Goal: Transaction & Acquisition: Obtain resource

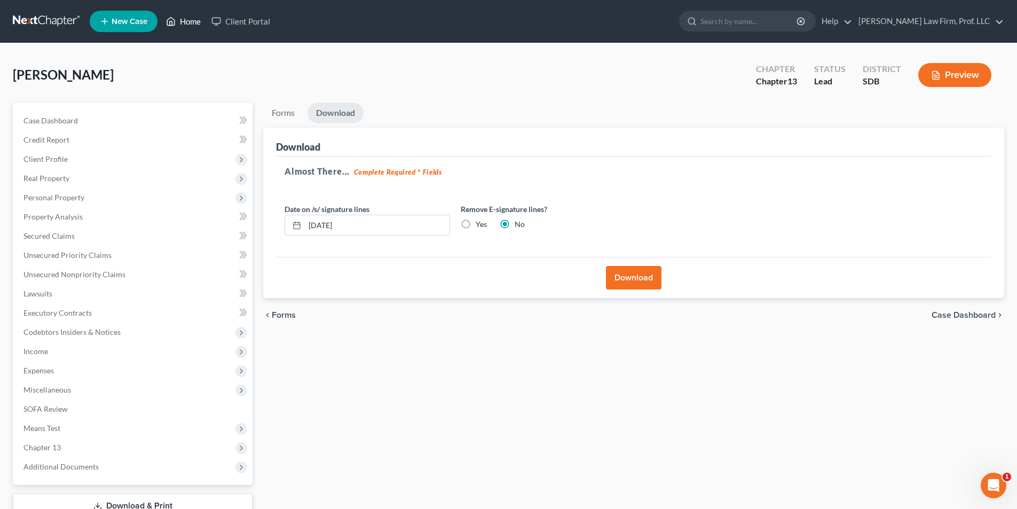
click at [191, 21] on link "Home" at bounding box center [183, 21] width 45 height 19
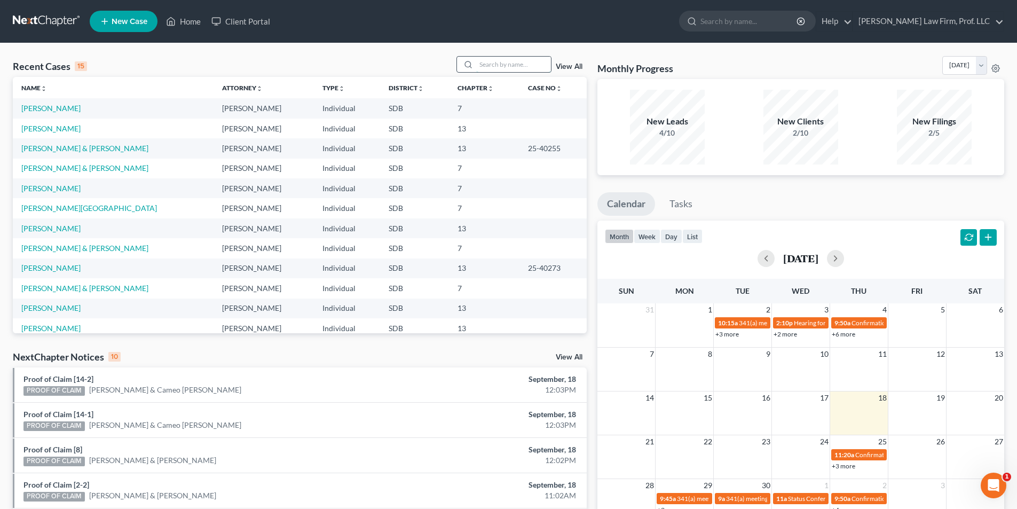
click at [494, 68] on input "search" at bounding box center [513, 64] width 75 height 15
type input "Keizer"
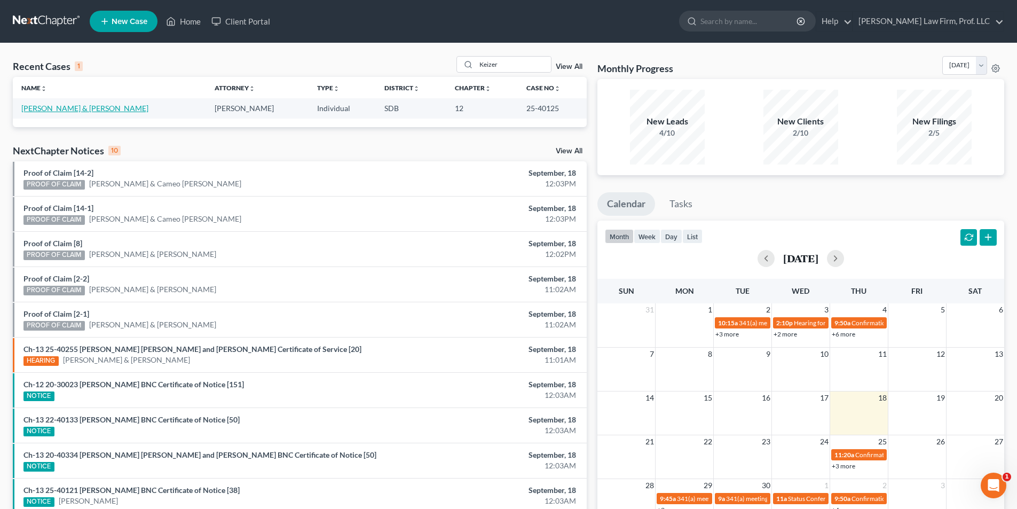
click at [67, 107] on link "[PERSON_NAME] & [PERSON_NAME]" at bounding box center [84, 108] width 127 height 9
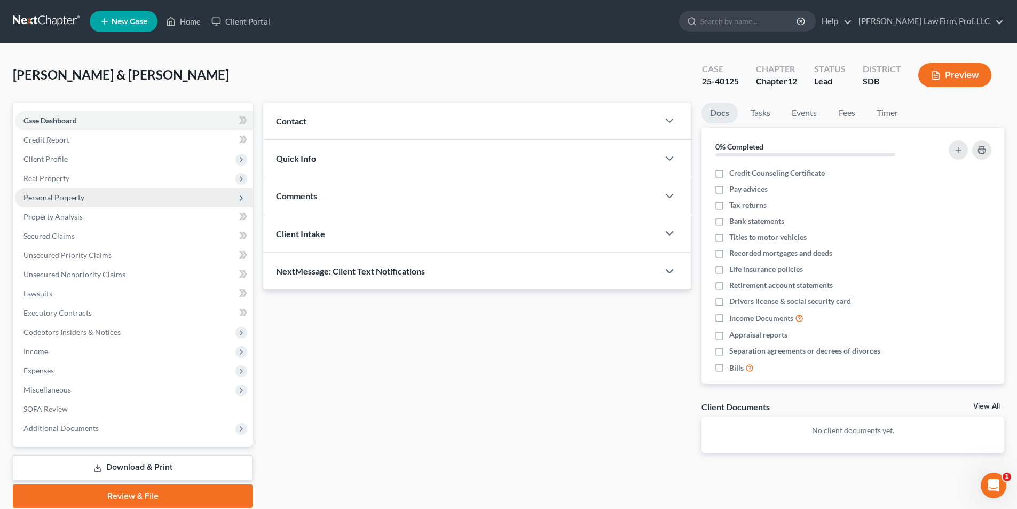
click at [59, 195] on span "Personal Property" at bounding box center [53, 197] width 61 height 9
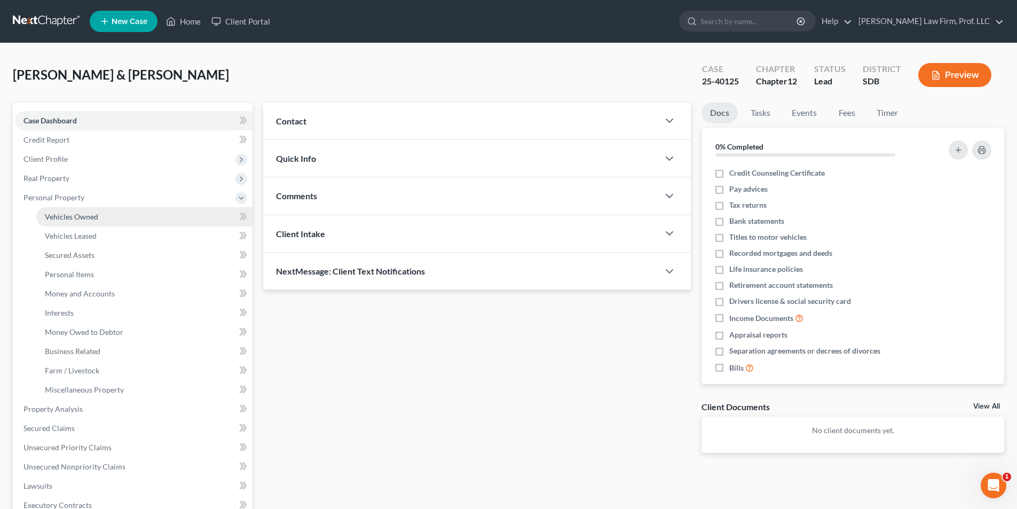
click at [73, 219] on span "Vehicles Owned" at bounding box center [71, 216] width 53 height 9
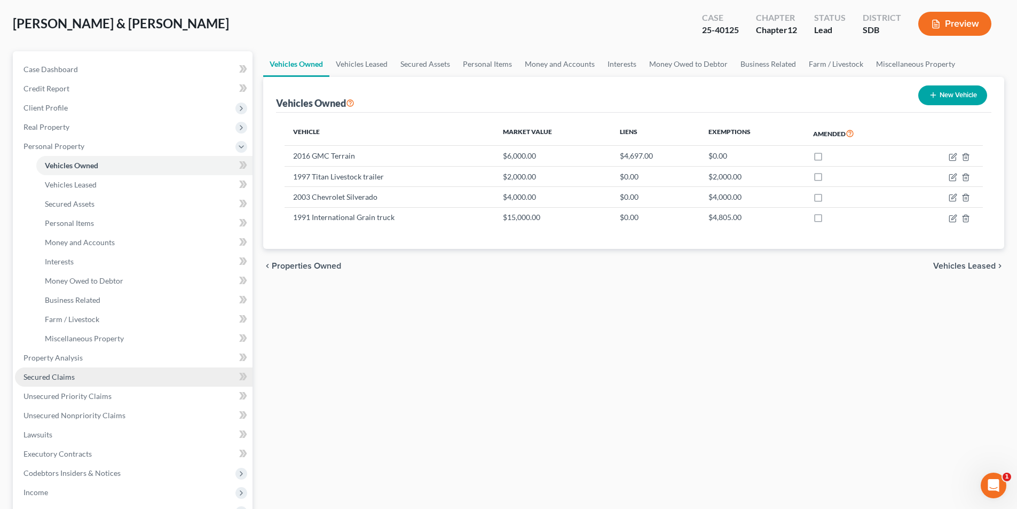
scroll to position [53, 0]
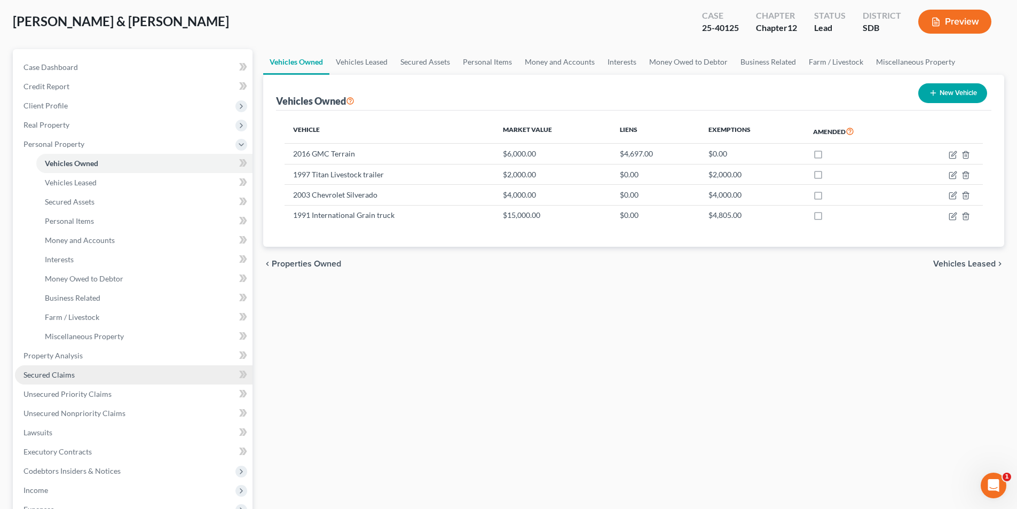
click at [60, 375] on span "Secured Claims" at bounding box center [48, 374] width 51 height 9
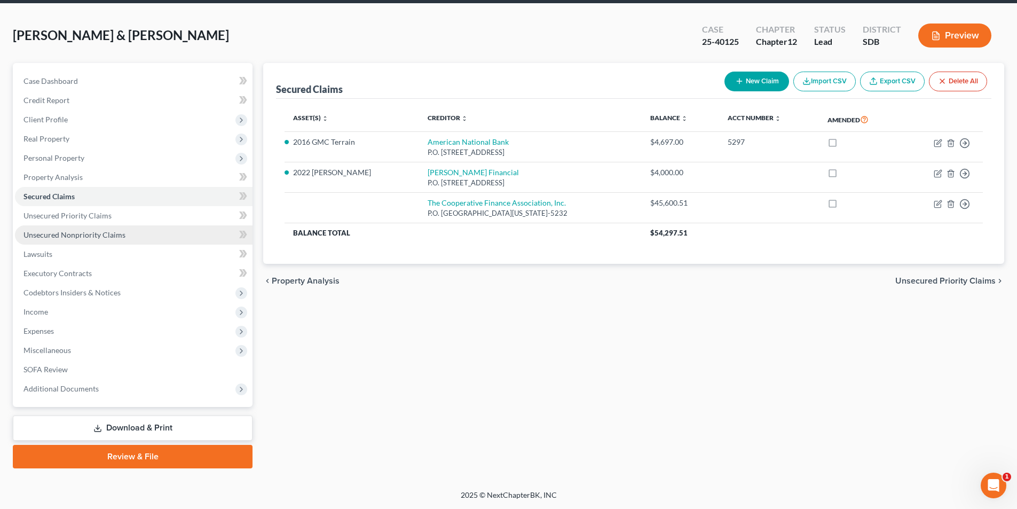
click at [78, 237] on span "Unsecured Nonpriority Claims" at bounding box center [74, 234] width 102 height 9
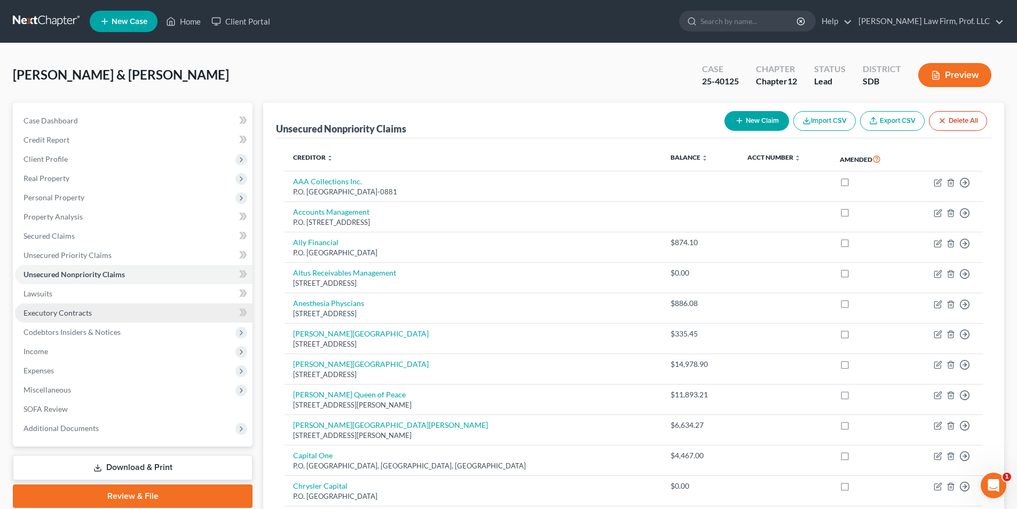
click at [61, 310] on span "Executory Contracts" at bounding box center [57, 312] width 68 height 9
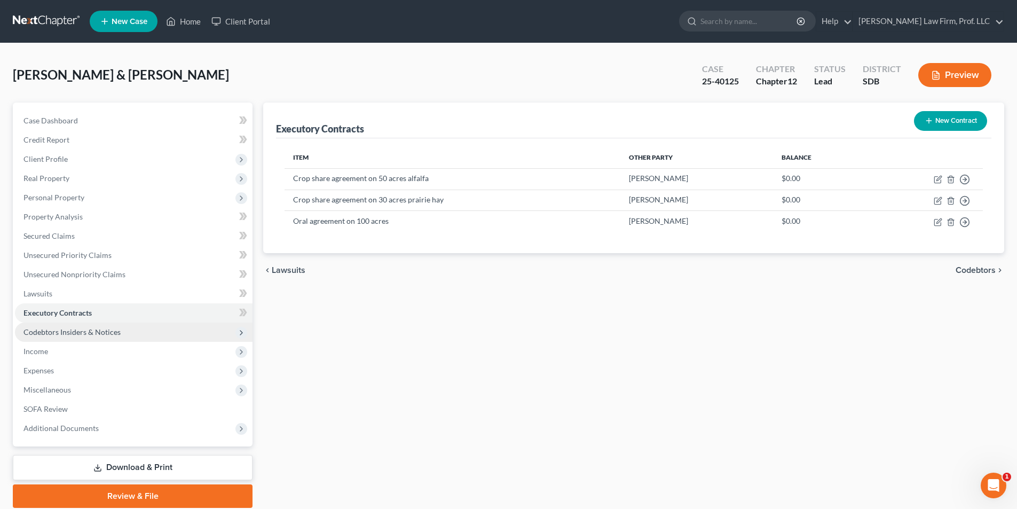
click at [44, 333] on span "Codebtors Insiders & Notices" at bounding box center [71, 331] width 97 height 9
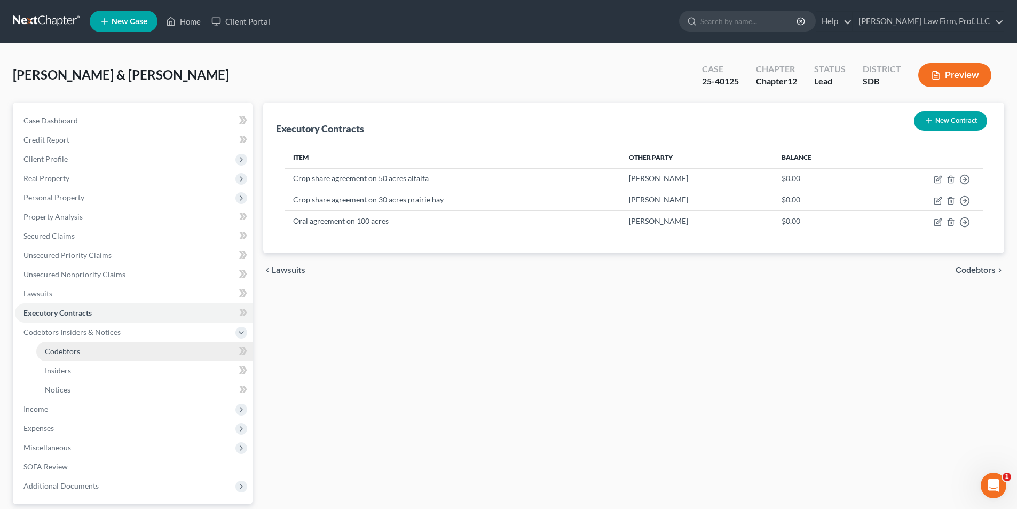
click at [68, 350] on span "Codebtors" at bounding box center [62, 351] width 35 height 9
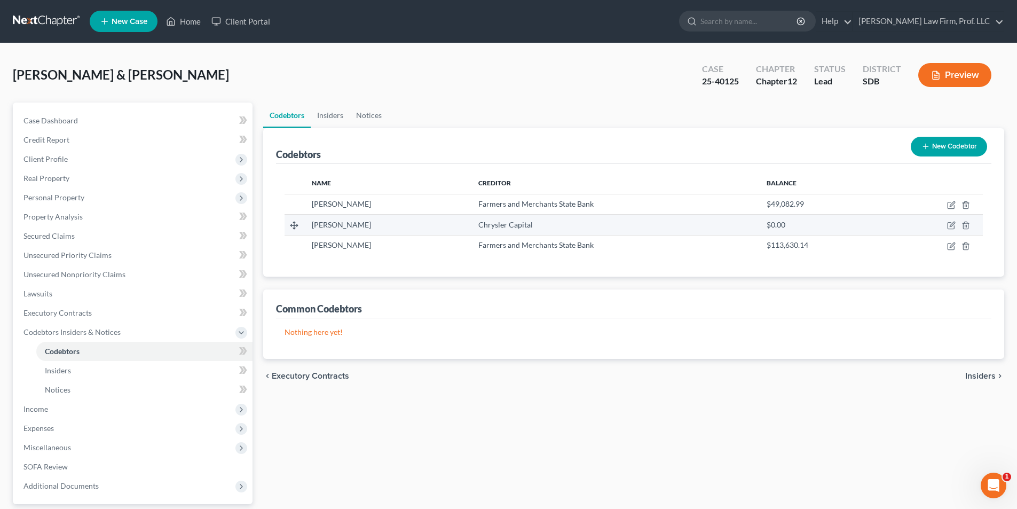
click at [500, 224] on span "Chrysler Capital" at bounding box center [505, 224] width 54 height 9
click at [951, 224] on icon "button" at bounding box center [951, 225] width 9 height 9
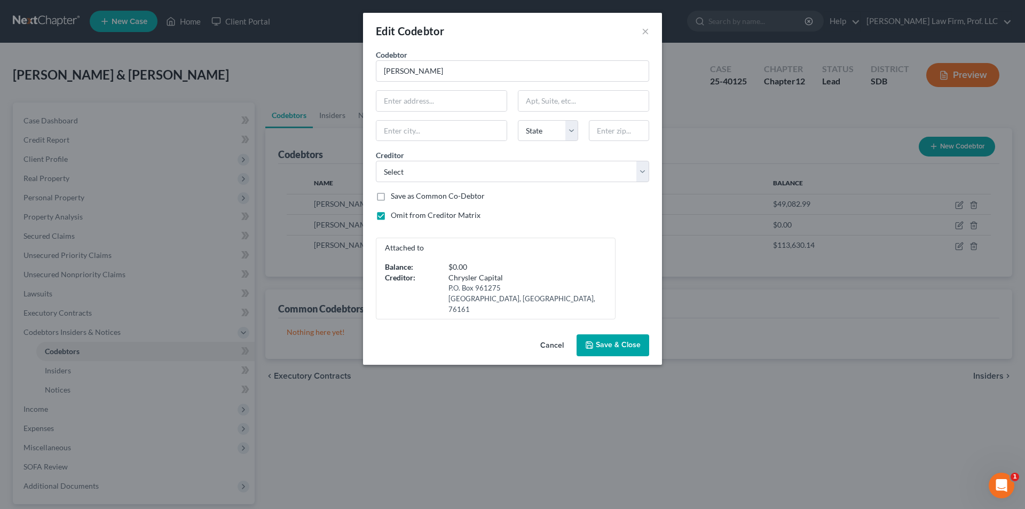
click at [551, 335] on button "Cancel" at bounding box center [552, 345] width 41 height 21
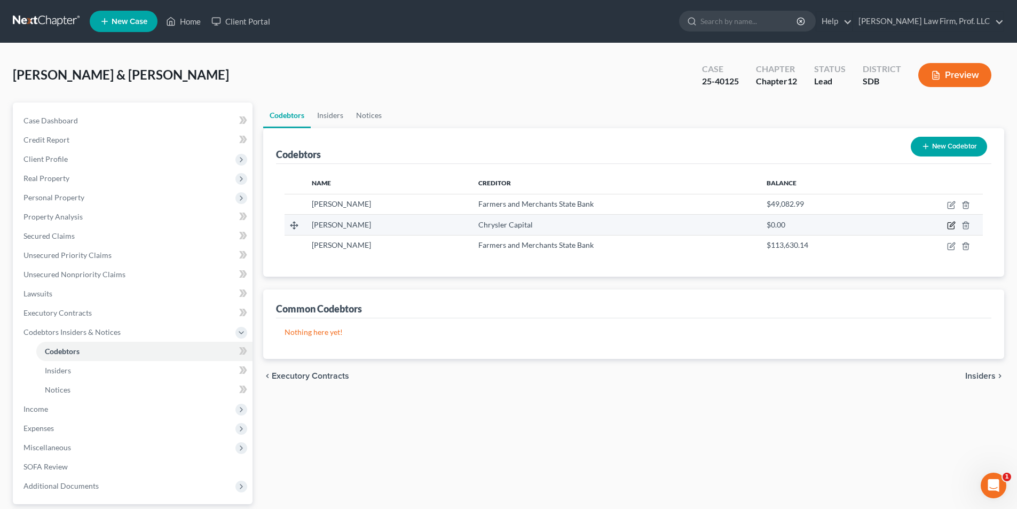
click at [952, 225] on icon "button" at bounding box center [951, 225] width 9 height 9
select select "15"
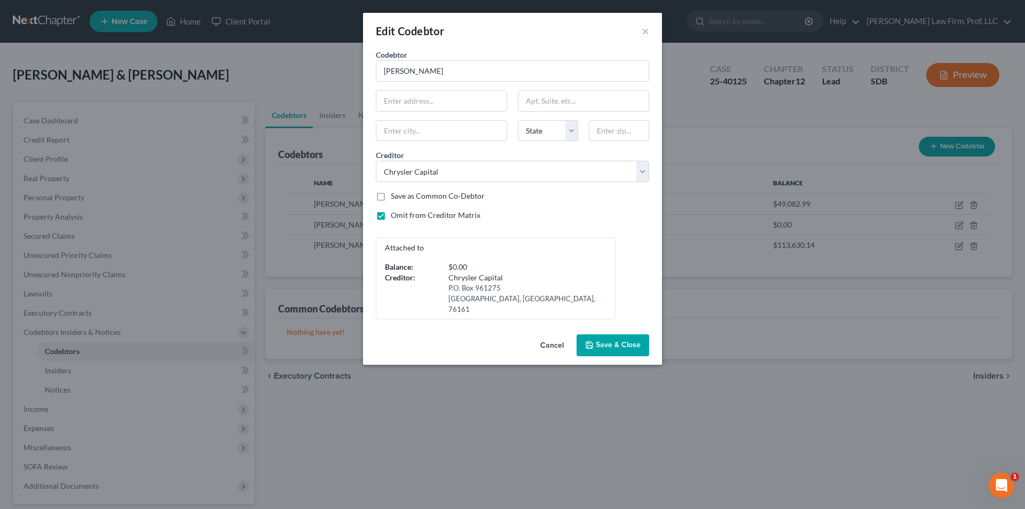
click at [551, 335] on button "Cancel" at bounding box center [552, 345] width 41 height 21
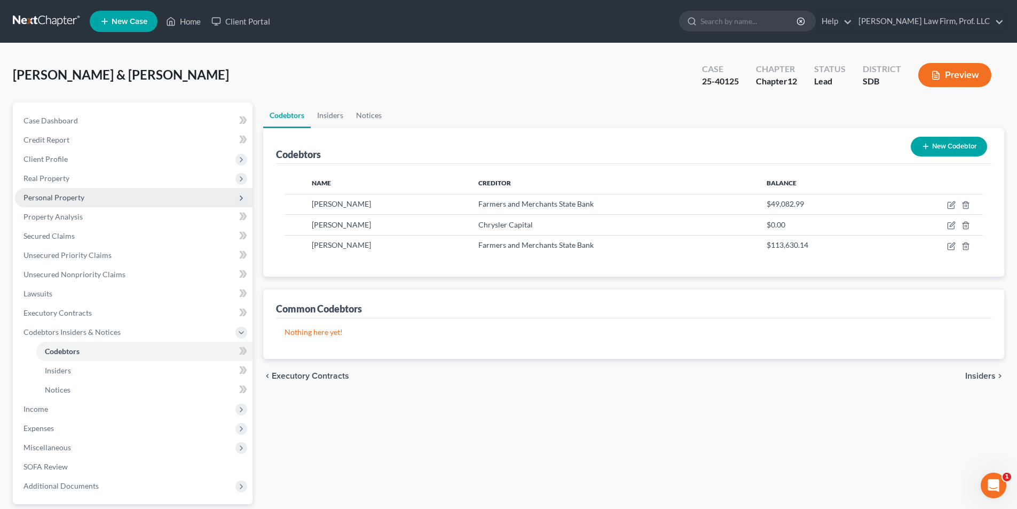
click at [54, 195] on span "Personal Property" at bounding box center [53, 197] width 61 height 9
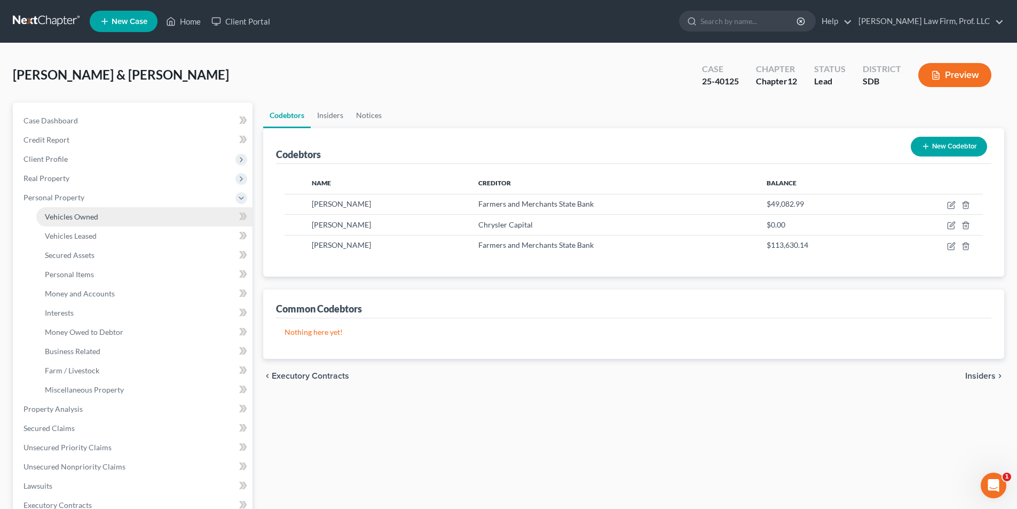
click at [66, 216] on span "Vehicles Owned" at bounding box center [71, 216] width 53 height 9
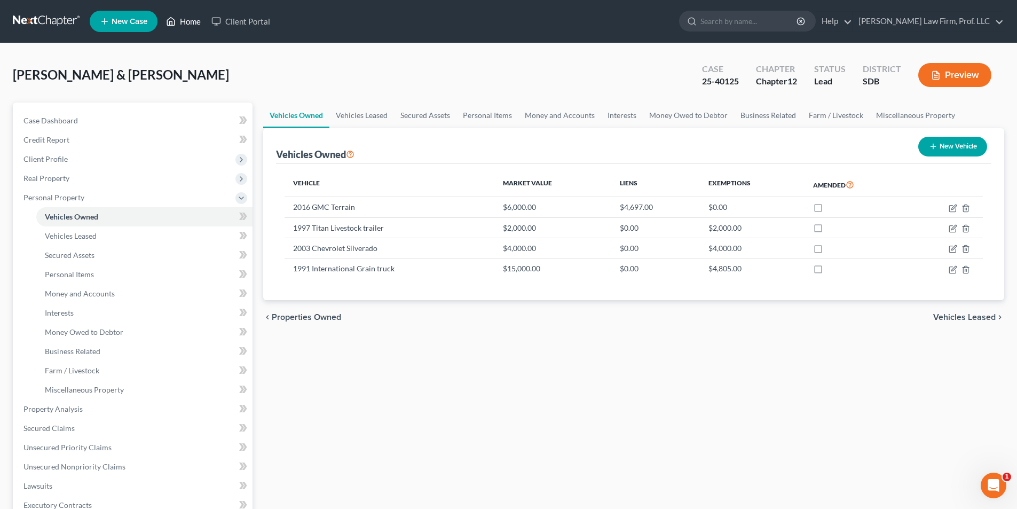
click at [180, 21] on link "Home" at bounding box center [183, 21] width 45 height 19
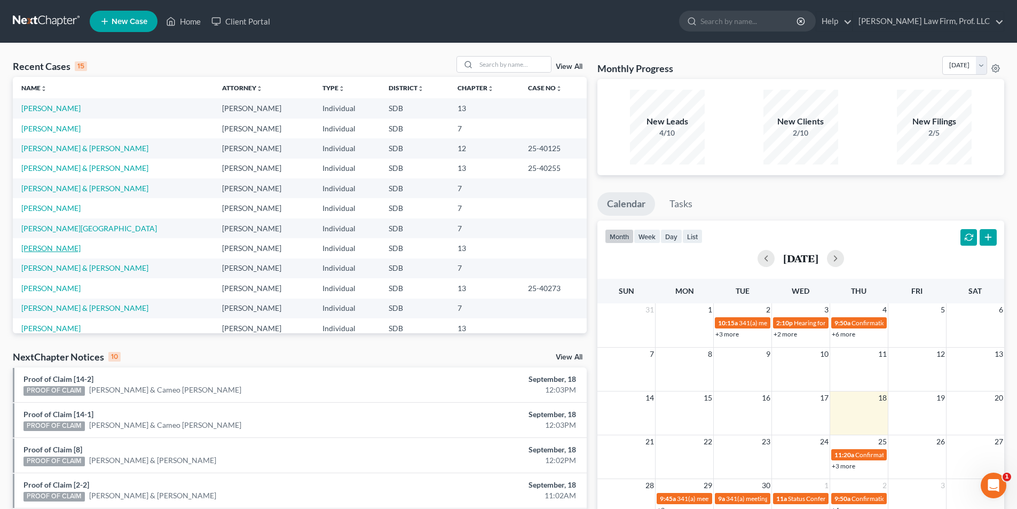
click at [43, 248] on link "[PERSON_NAME]" at bounding box center [50, 248] width 59 height 9
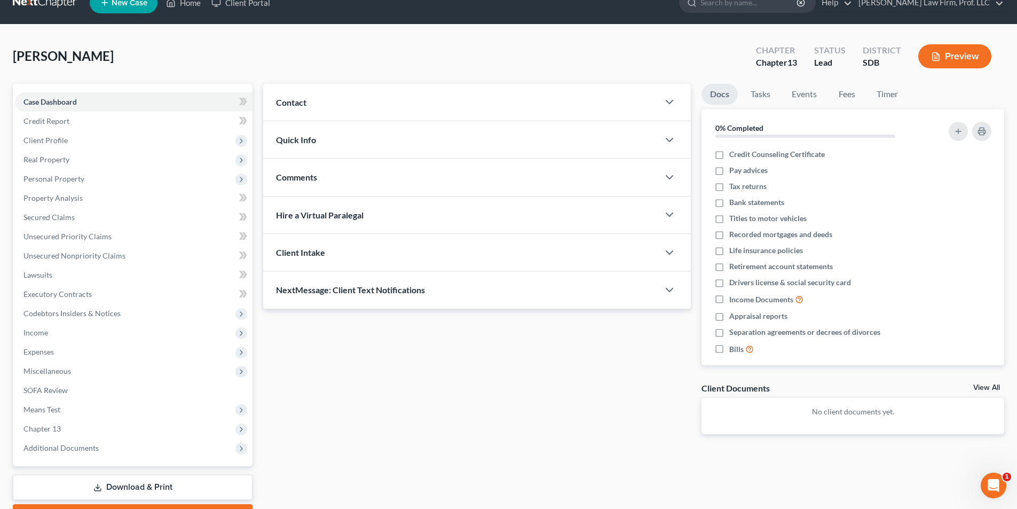
scroll to position [78, 0]
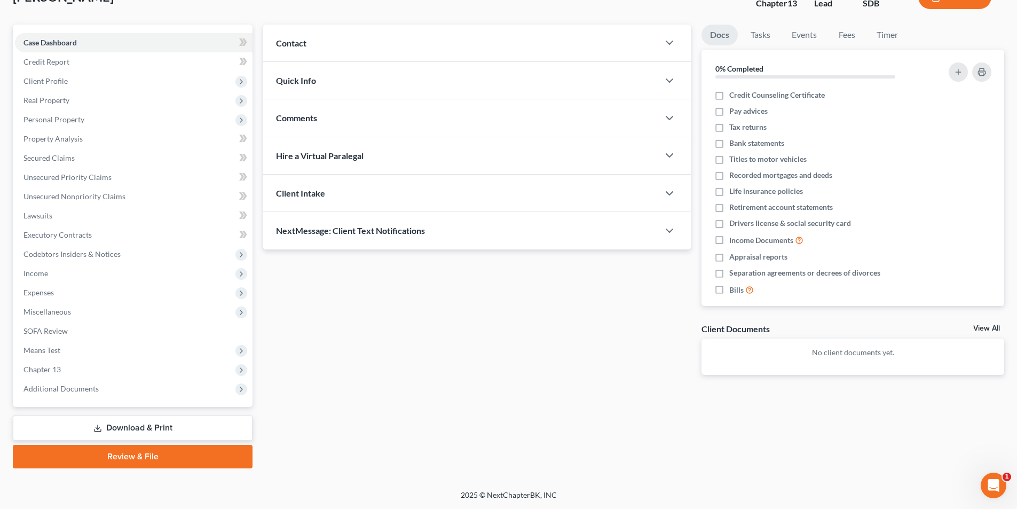
click at [122, 451] on link "Review & File" at bounding box center [133, 456] width 240 height 23
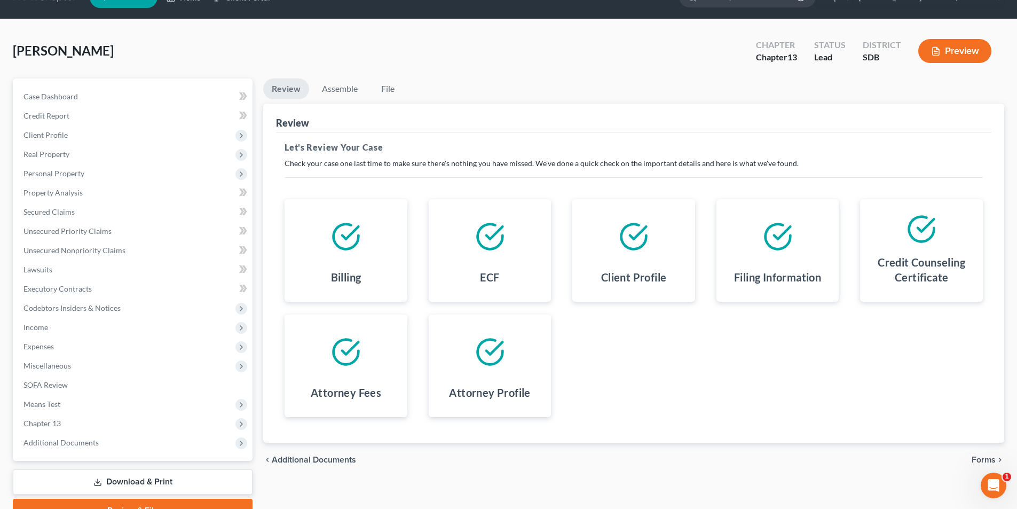
scroll to position [78, 0]
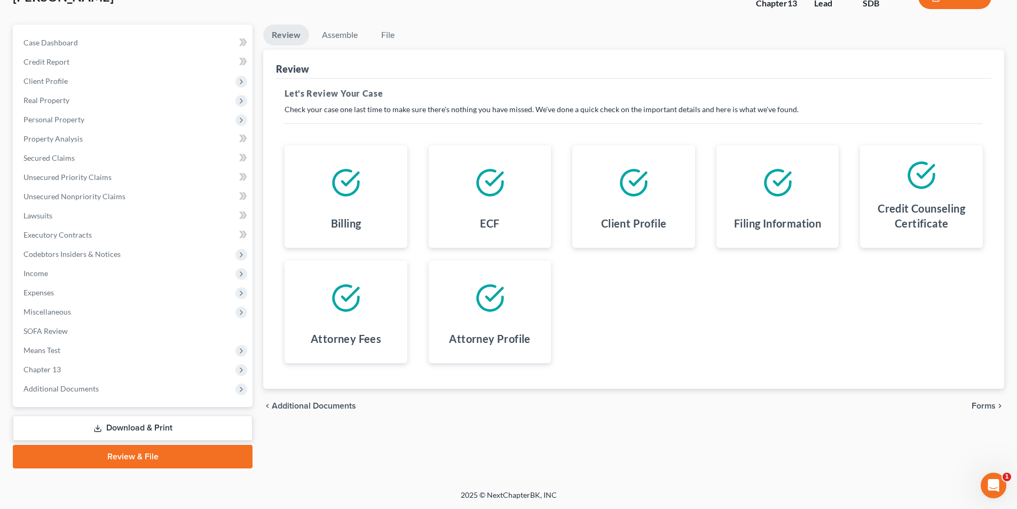
click at [994, 406] on span "Forms" at bounding box center [984, 406] width 24 height 9
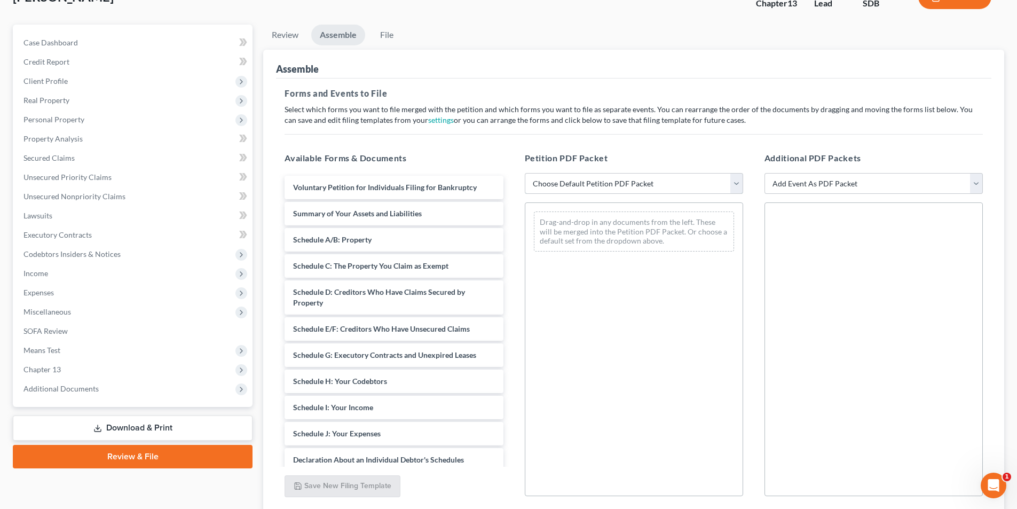
click at [572, 186] on select "Choose Default Petition PDF Packet Emergency Filing (Voluntary Petition and Cre…" at bounding box center [634, 183] width 218 height 21
select select "1"
click at [525, 173] on select "Choose Default Petition PDF Packet Emergency Filing (Voluntary Petition and Cre…" at bounding box center [634, 183] width 218 height 21
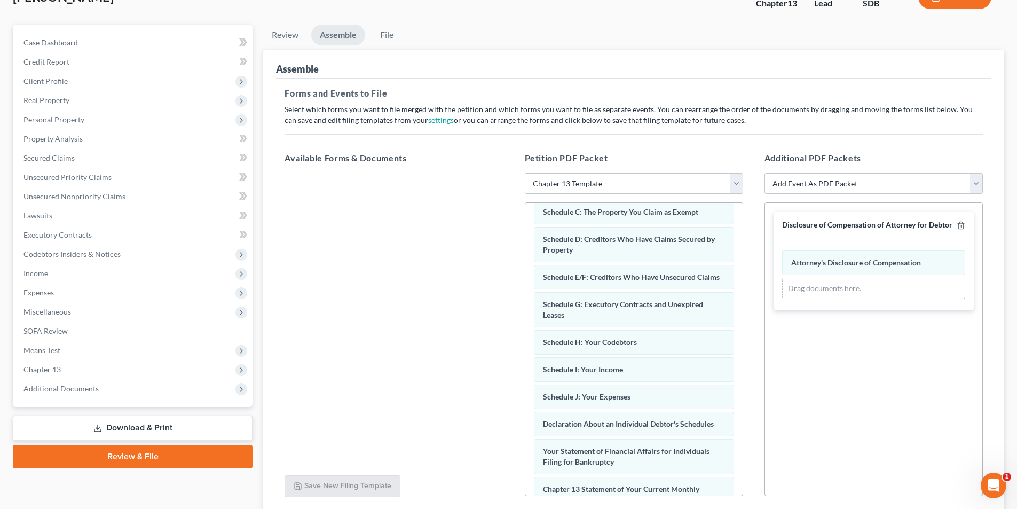
scroll to position [302, 0]
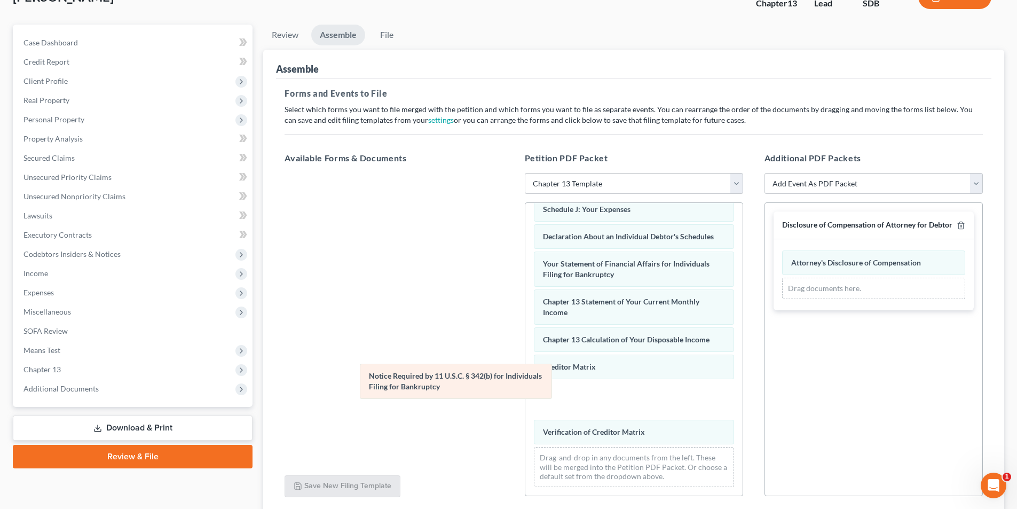
drag, startPoint x: 610, startPoint y: 428, endPoint x: 364, endPoint y: 342, distance: 260.8
click at [525, 348] on div "Notice Required by 11 U.S.C. § 342(b) for Individuals Filing for Bankruptcy Vol…" at bounding box center [633, 203] width 217 height 584
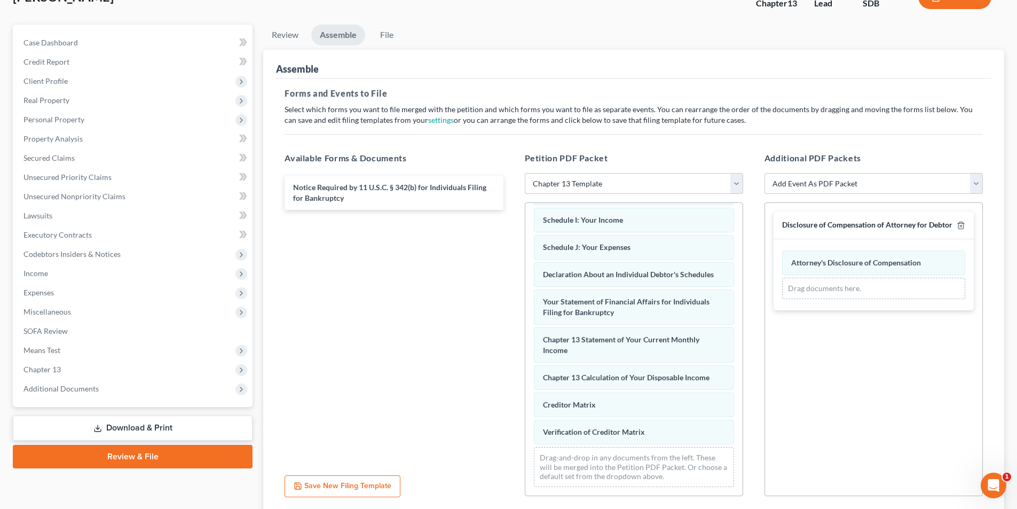
click at [525, 375] on div "Voluntary Petition for Individuals Filing for Bankruptcy Summary of Your Assets…" at bounding box center [633, 222] width 217 height 546
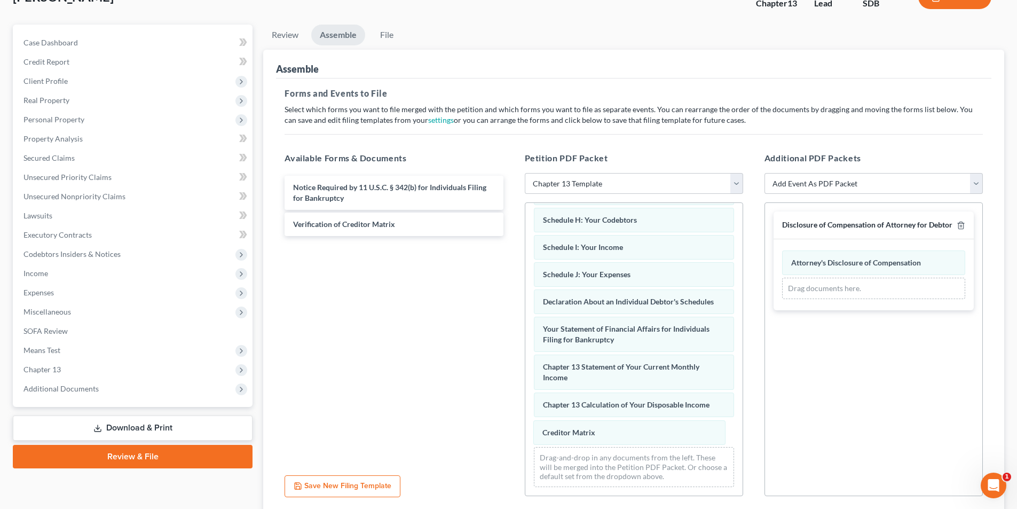
scroll to position [210, 0]
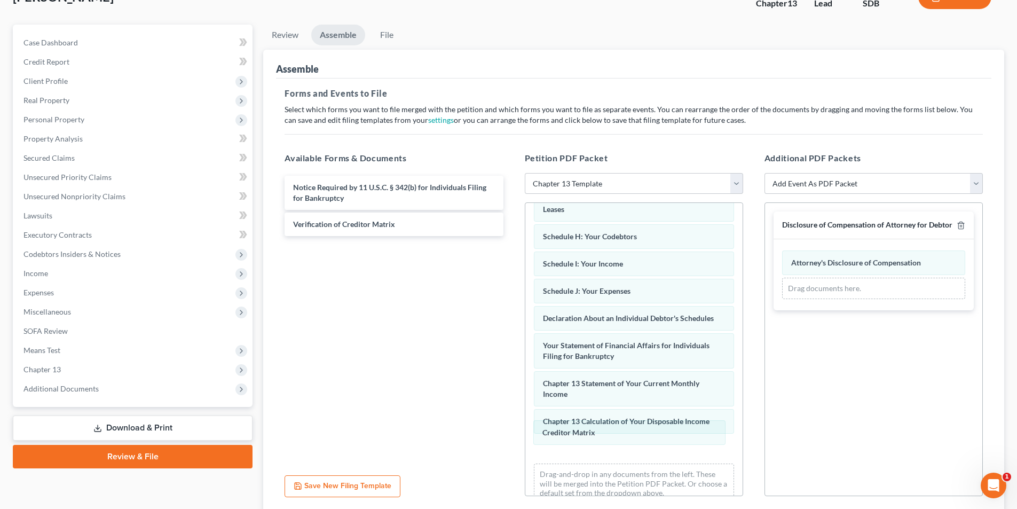
drag, startPoint x: 572, startPoint y: 430, endPoint x: 394, endPoint y: 286, distance: 228.6
click at [525, 299] on div "Creditor Matrix Voluntary Petition for Individuals Filing for Bankruptcy Summar…" at bounding box center [633, 252] width 217 height 519
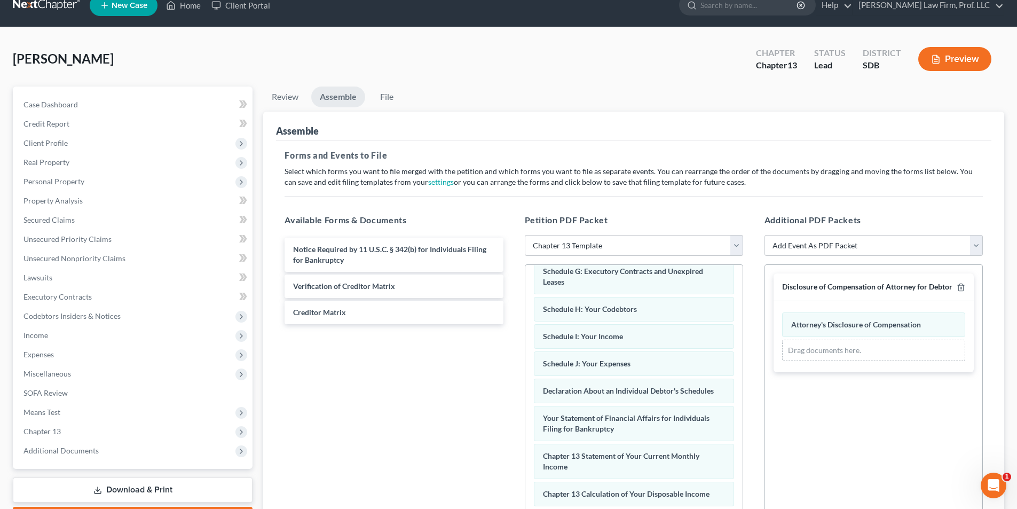
scroll to position [0, 0]
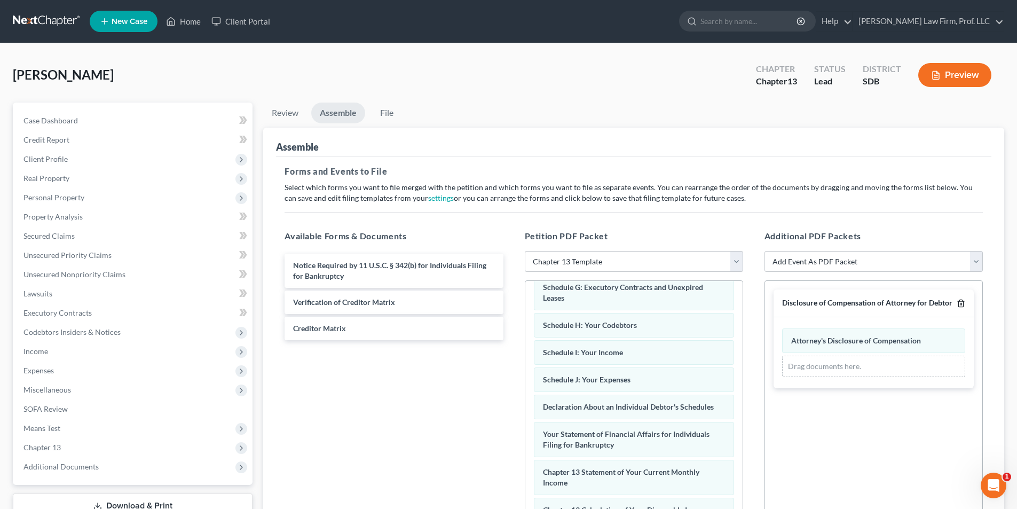
click at [960, 302] on icon "button" at bounding box center [961, 303] width 9 height 9
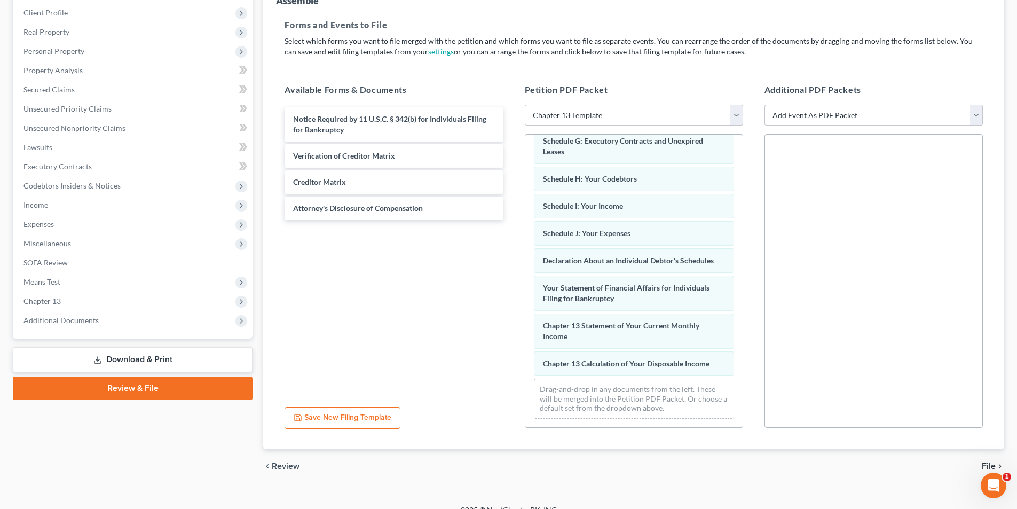
scroll to position [161, 0]
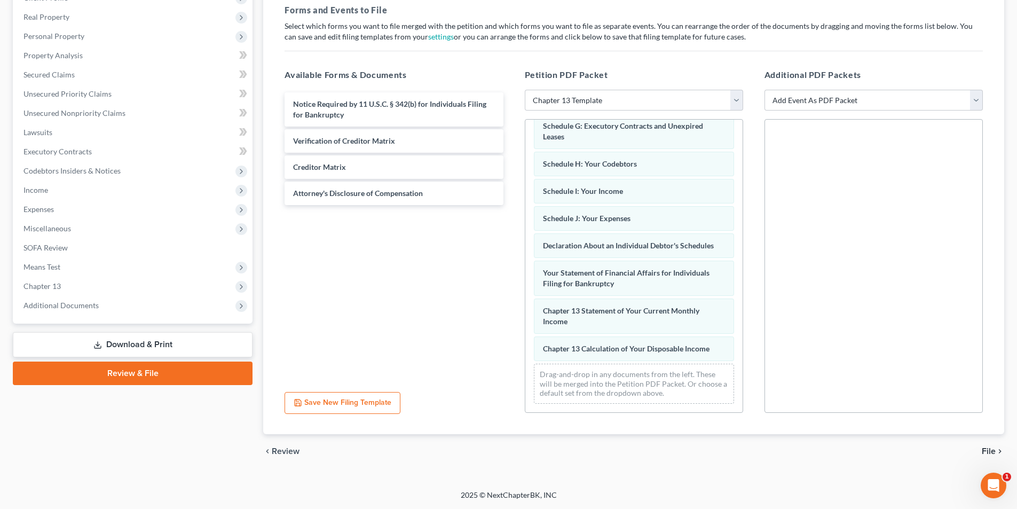
click at [991, 450] on span "File" at bounding box center [989, 451] width 14 height 9
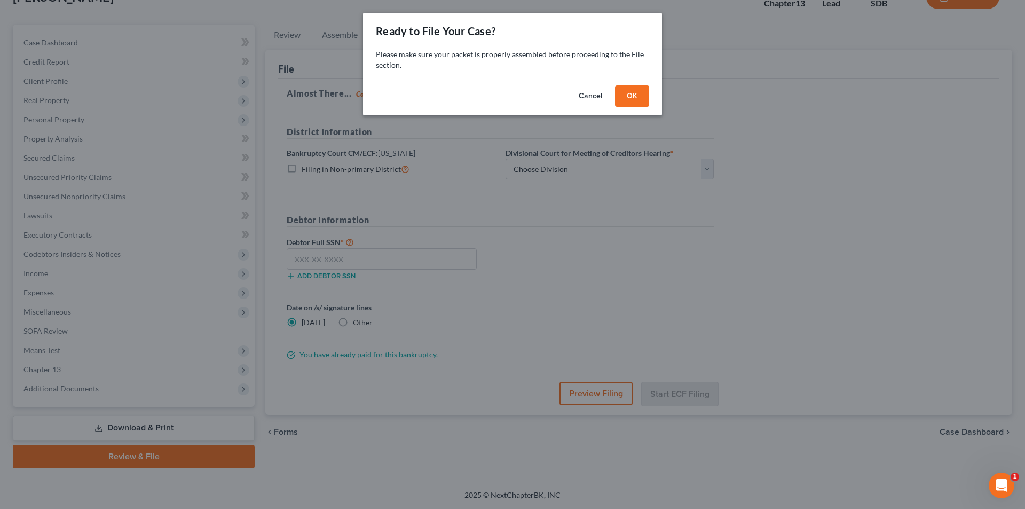
click at [637, 97] on button "OK" at bounding box center [632, 95] width 34 height 21
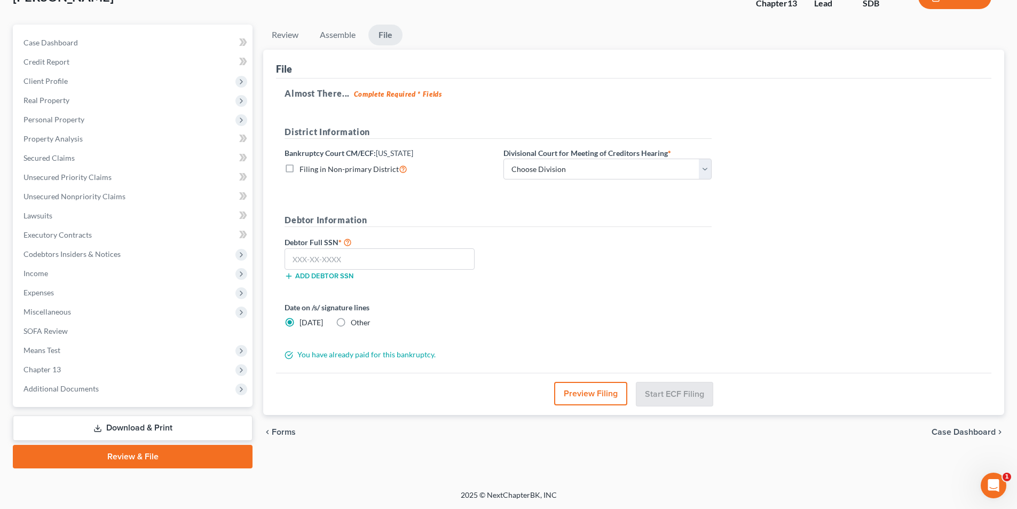
click at [137, 430] on link "Download & Print" at bounding box center [133, 427] width 240 height 25
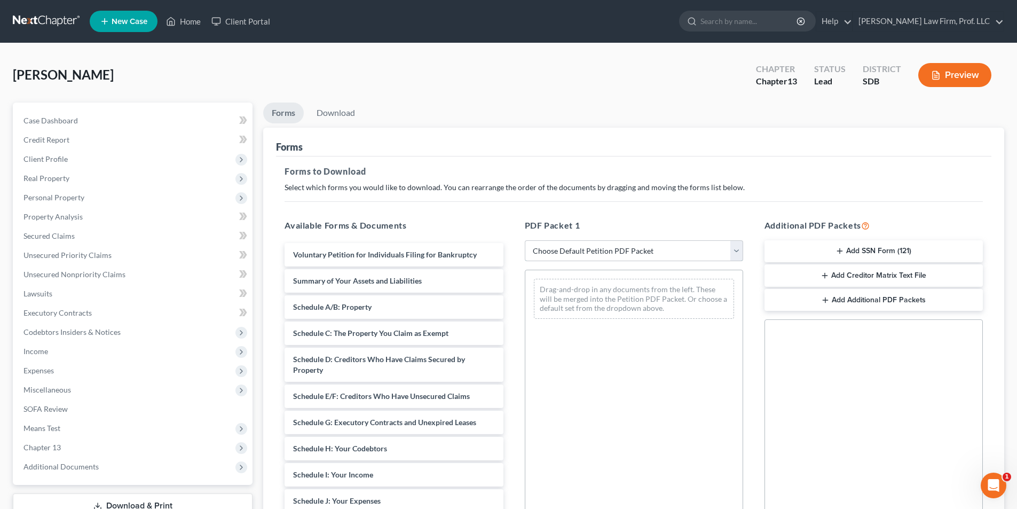
click at [564, 254] on select "Choose Default Petition PDF Packet Complete Bankruptcy Petition (all forms and …" at bounding box center [634, 250] width 218 height 21
select select "0"
click at [525, 240] on select "Choose Default Petition PDF Packet Complete Bankruptcy Petition (all forms and …" at bounding box center [634, 250] width 218 height 21
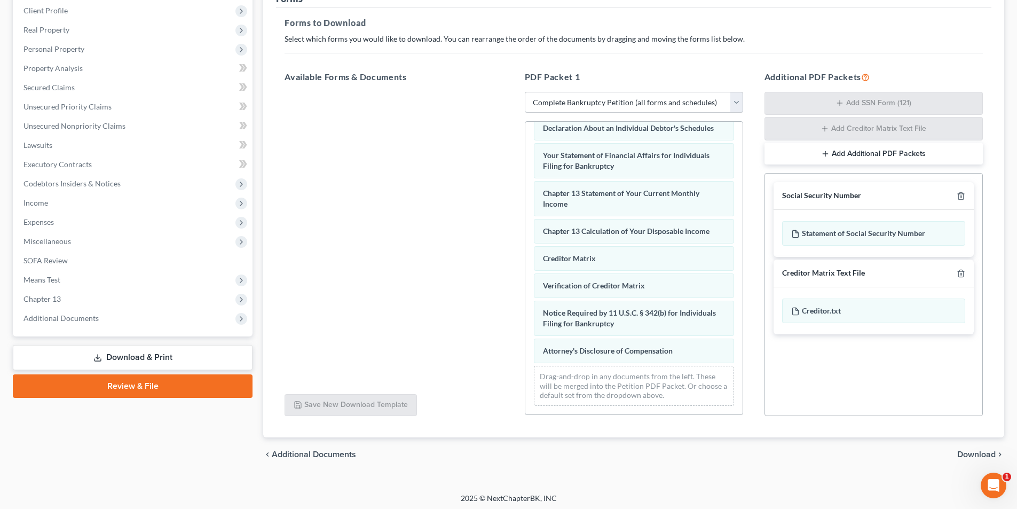
scroll to position [152, 0]
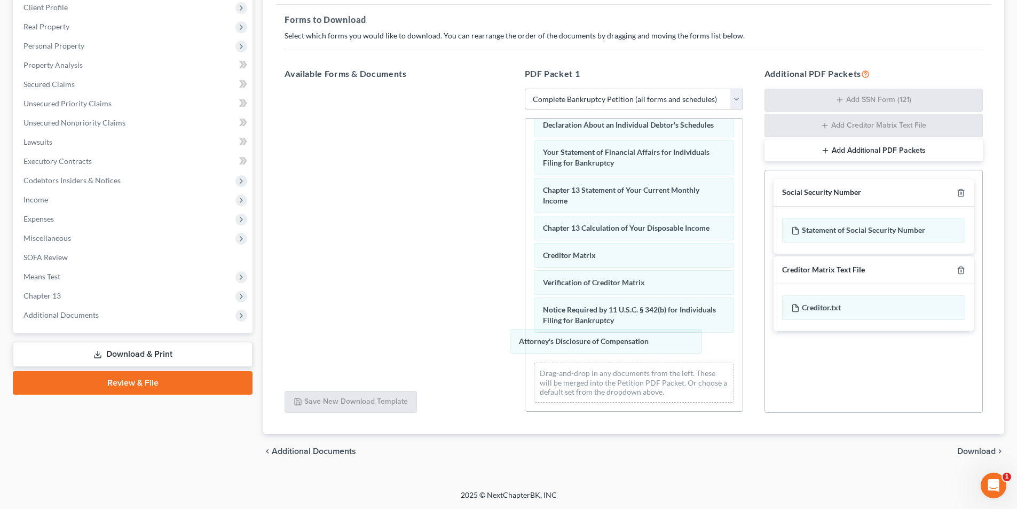
drag, startPoint x: 593, startPoint y: 347, endPoint x: 403, endPoint y: 243, distance: 216.5
click at [525, 255] on div "Attorney's Disclosure of Compensation Voluntary Petition for Individuals Filing…" at bounding box center [633, 105] width 217 height 611
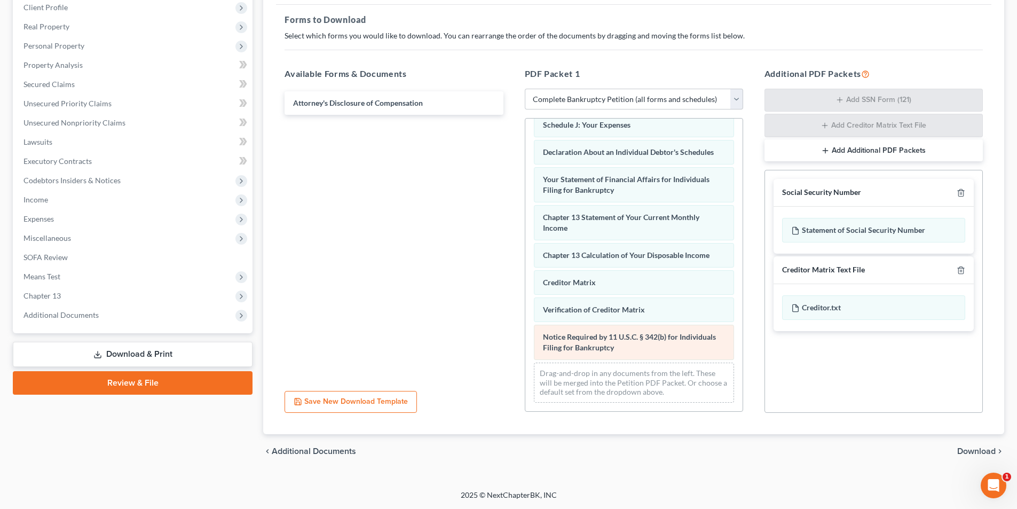
click at [525, 309] on div "Voluntary Petition for Individuals Filing for Bankruptcy Summary of Your Assets…" at bounding box center [633, 119] width 217 height 584
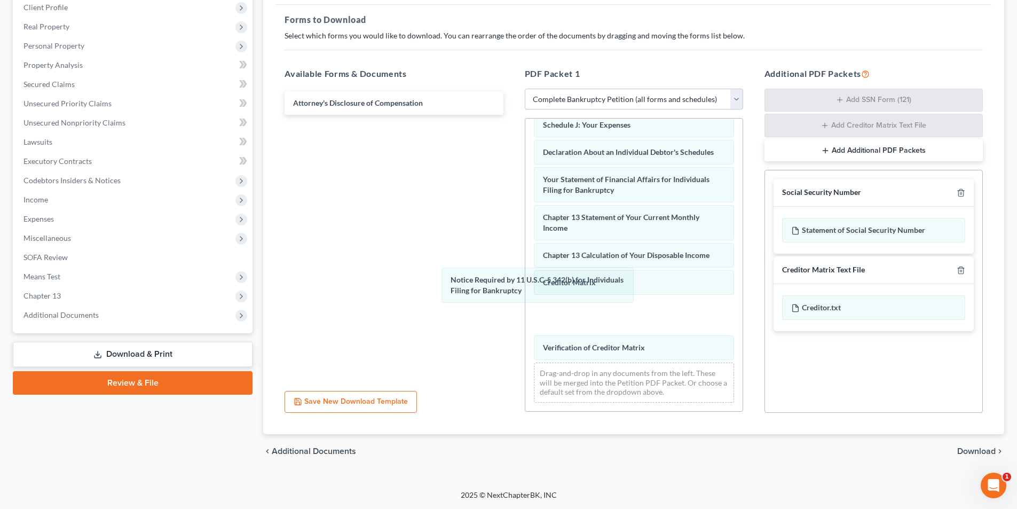
drag, startPoint x: 590, startPoint y: 327, endPoint x: 477, endPoint y: 302, distance: 115.3
click at [525, 288] on div "Notice Required by 11 U.S.C. § 342(b) for Individuals Filing for Bankruptcy Vol…" at bounding box center [633, 119] width 217 height 584
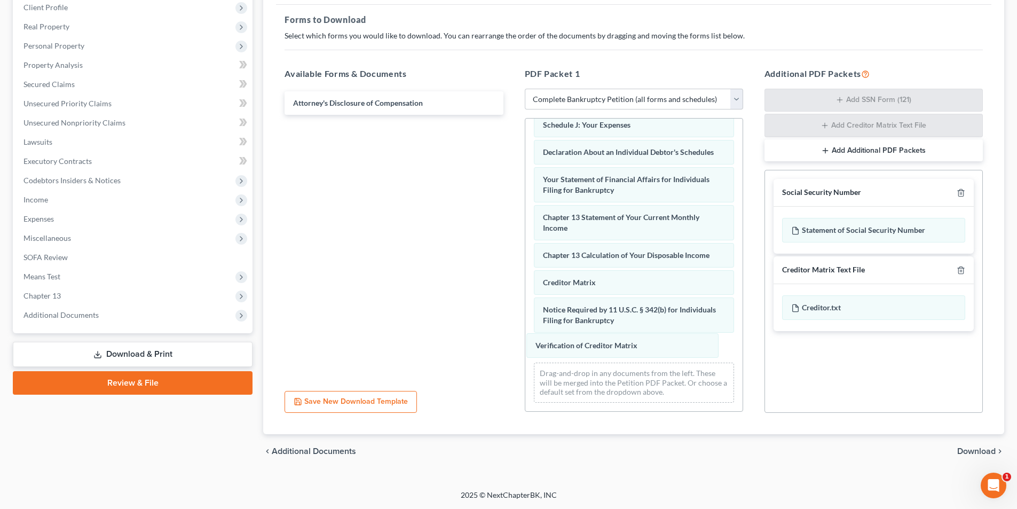
drag, startPoint x: 583, startPoint y: 347, endPoint x: 362, endPoint y: 293, distance: 227.6
click at [525, 293] on div "Verification of Creditor Matrix Voluntary Petition for Individuals Filing for B…" at bounding box center [633, 119] width 217 height 584
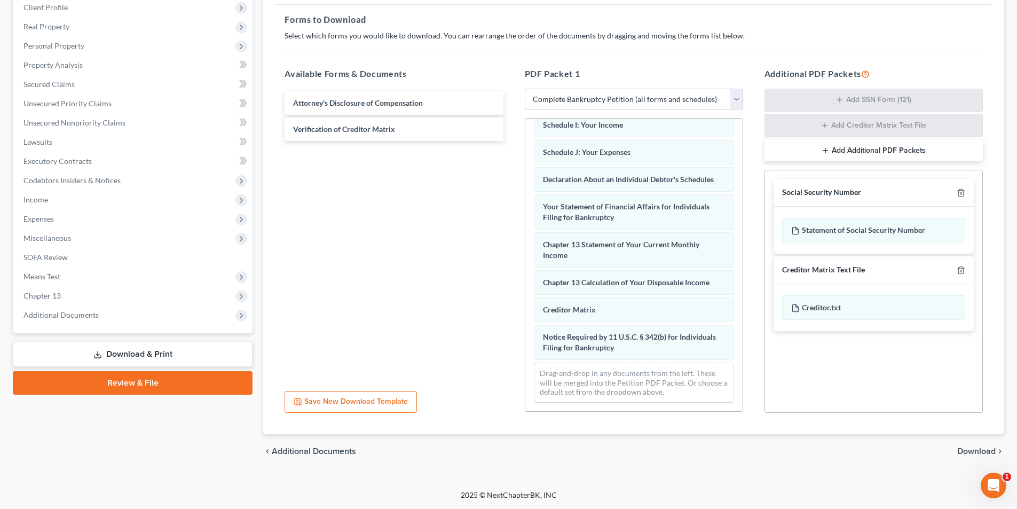
click at [525, 281] on div "Voluntary Petition for Individuals Filing for Bankruptcy Summary of Your Assets…" at bounding box center [633, 132] width 217 height 557
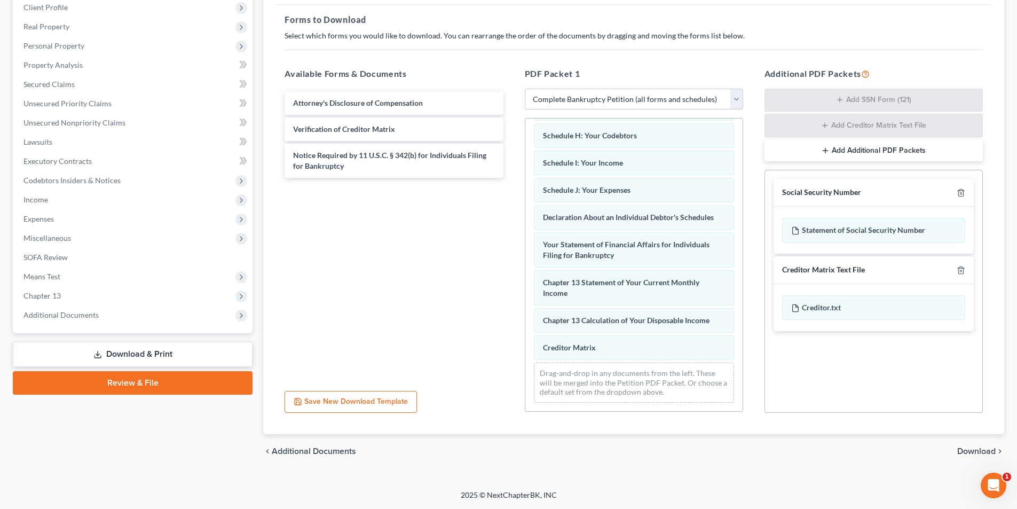
click at [525, 290] on div "Voluntary Petition for Individuals Filing for Bankruptcy Summary of Your Assets…" at bounding box center [633, 151] width 217 height 519
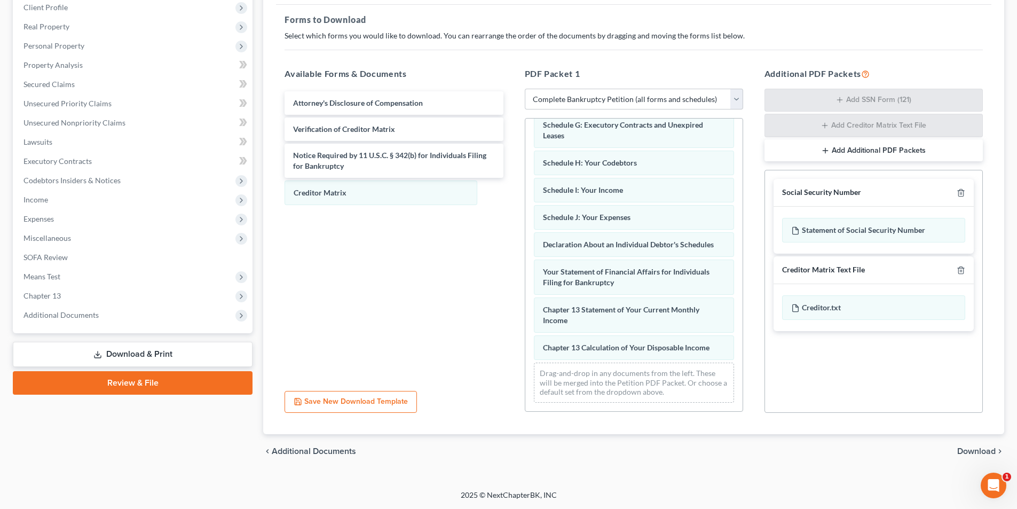
scroll to position [210, 0]
click at [981, 450] on span "Download" at bounding box center [976, 451] width 38 height 9
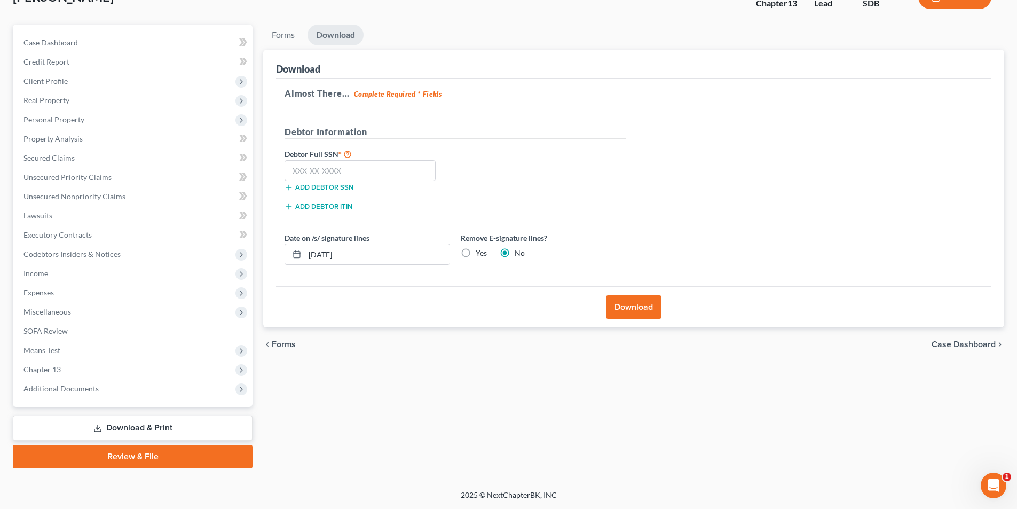
scroll to position [78, 0]
click at [637, 305] on button "Download" at bounding box center [634, 306] width 56 height 23
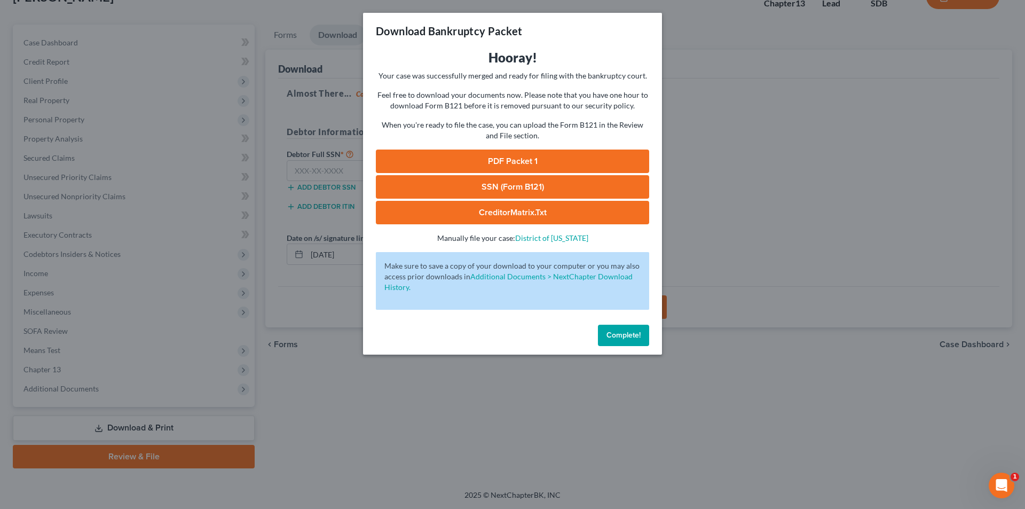
click at [507, 157] on link "PDF Packet 1" at bounding box center [512, 161] width 273 height 23
click at [624, 336] on span "Complete!" at bounding box center [624, 335] width 34 height 9
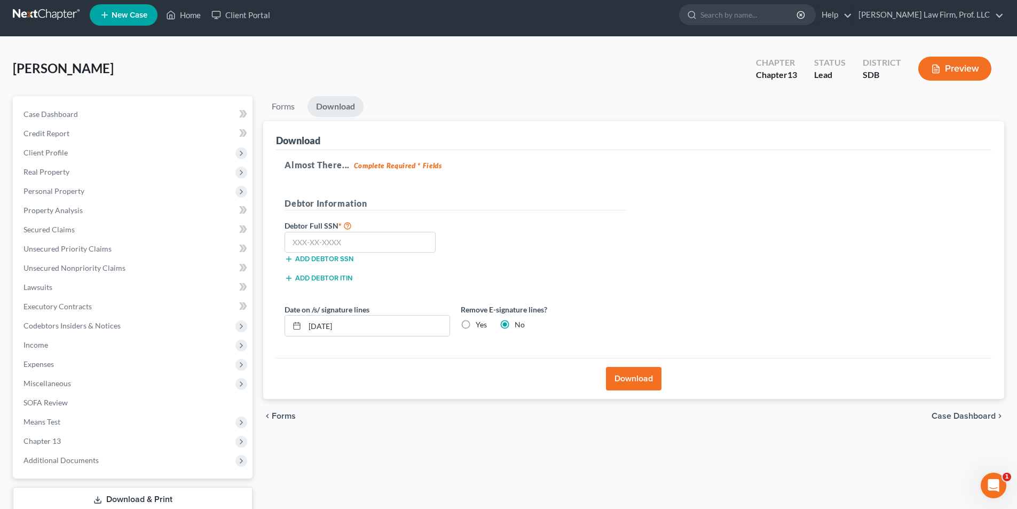
scroll to position [0, 0]
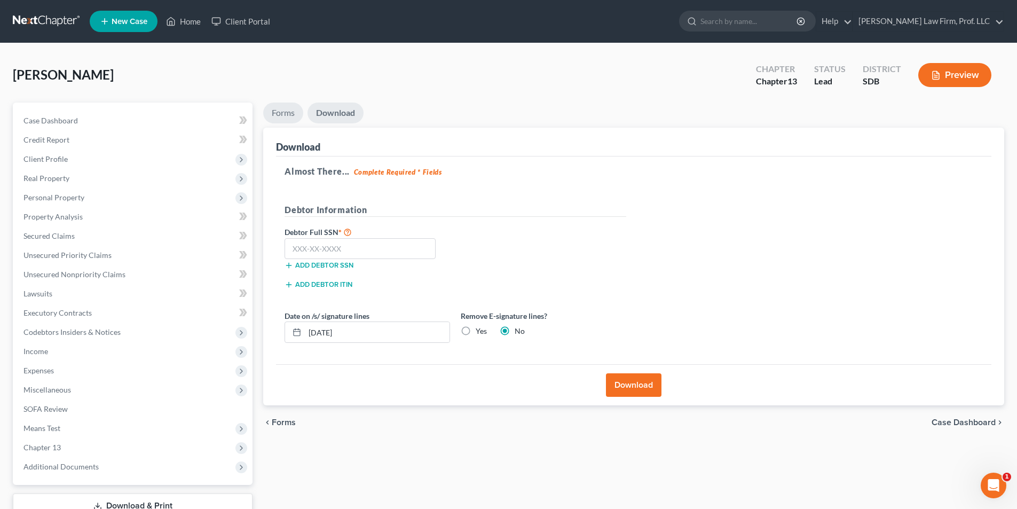
click at [281, 111] on link "Forms" at bounding box center [283, 113] width 40 height 21
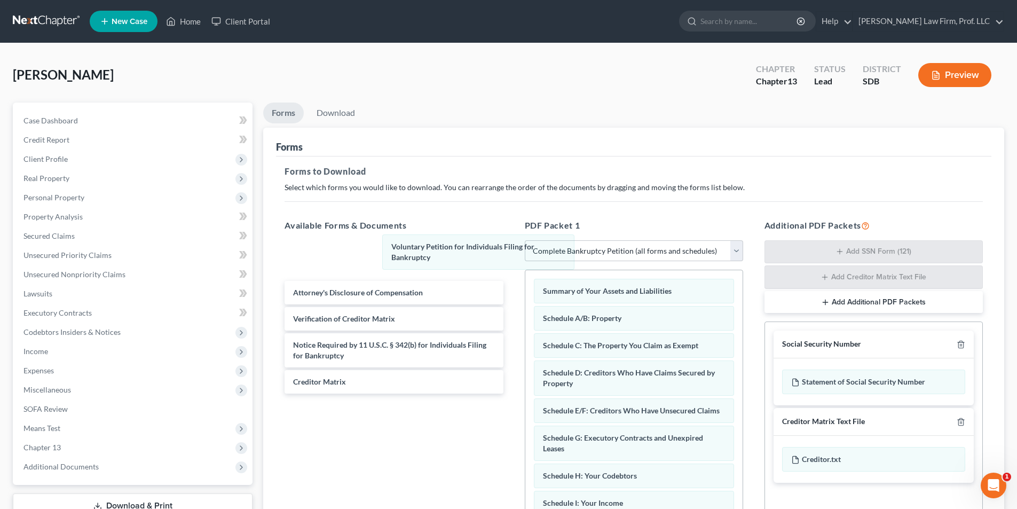
click at [525, 270] on div "Voluntary Petition for Individuals Filing for Bankruptcy Voluntary Petition for…" at bounding box center [633, 497] width 217 height 454
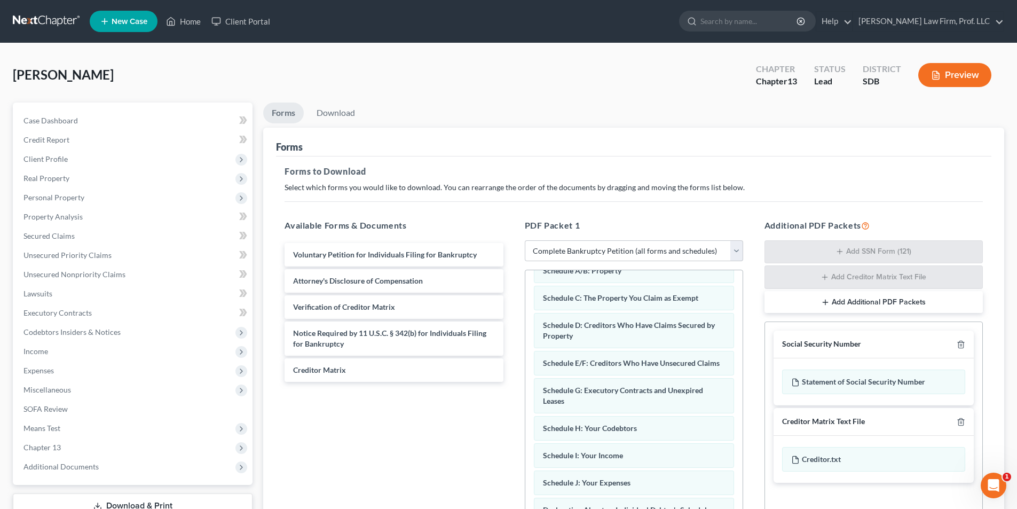
scroll to position [172, 0]
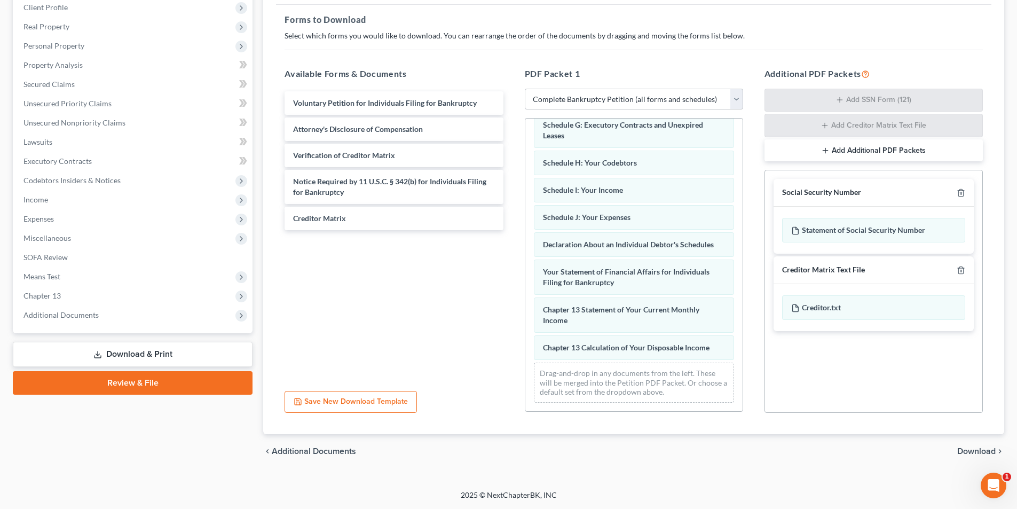
click at [978, 451] on span "Download" at bounding box center [976, 451] width 38 height 9
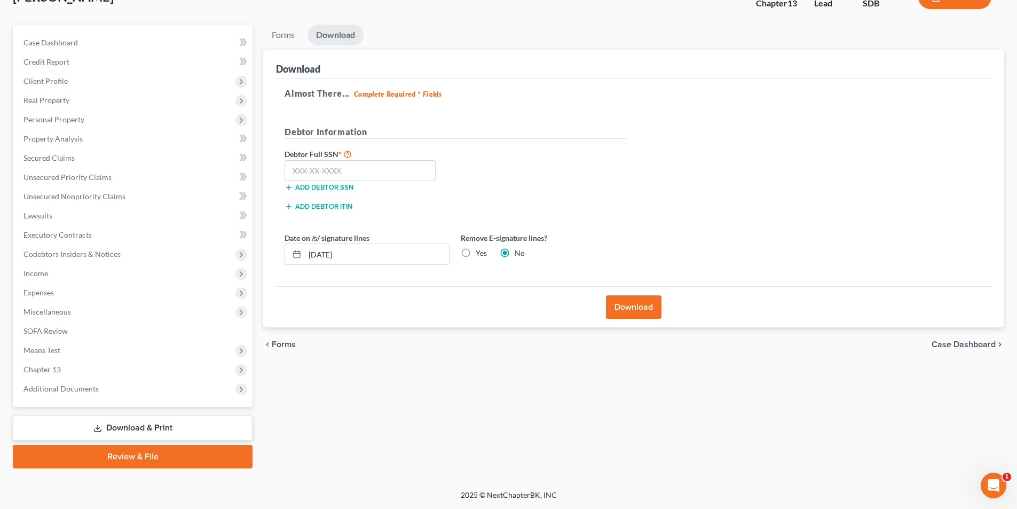
scroll to position [78, 0]
click at [625, 303] on button "Download" at bounding box center [634, 306] width 56 height 23
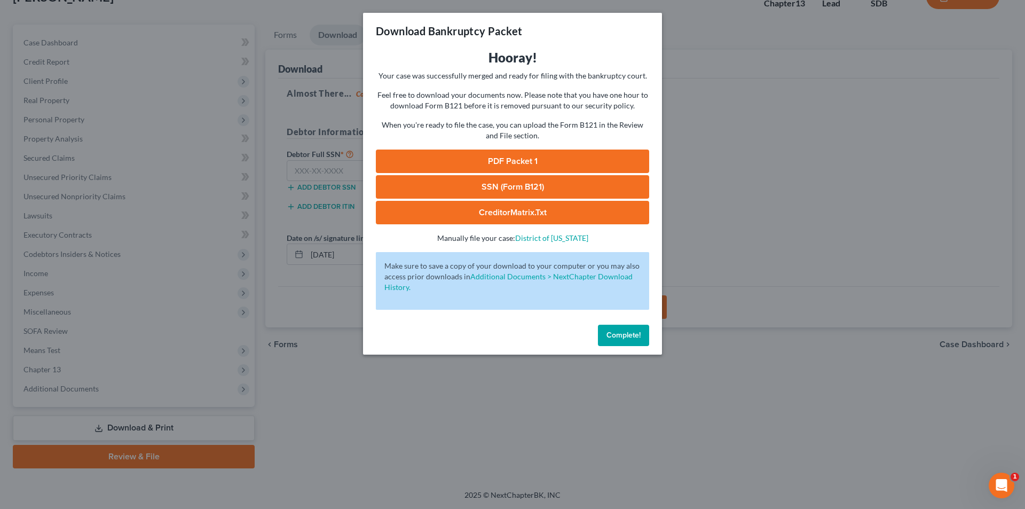
click at [552, 156] on link "PDF Packet 1" at bounding box center [512, 161] width 273 height 23
click at [626, 332] on span "Complete!" at bounding box center [624, 335] width 34 height 9
